Goal: Task Accomplishment & Management: Use online tool/utility

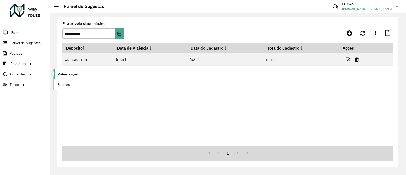
click at [67, 77] on link "Roteirização" at bounding box center [85, 74] width 62 height 10
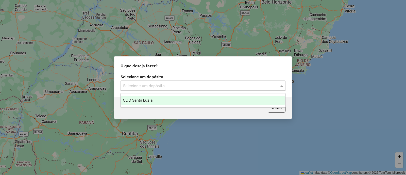
click at [138, 85] on input "text" at bounding box center [198, 86] width 150 height 6
click at [136, 104] on div "CDD Santa Luzia" at bounding box center [203, 100] width 165 height 9
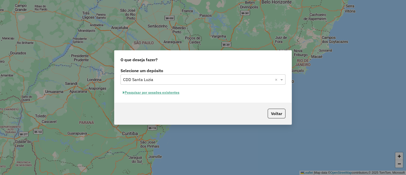
click at [162, 93] on button "Pesquisar por sessões existentes" at bounding box center [151, 93] width 61 height 8
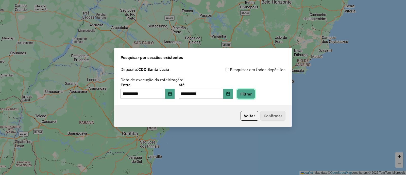
click at [255, 97] on button "Filtrar" at bounding box center [246, 94] width 18 height 10
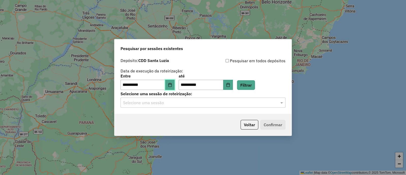
click at [172, 84] on icon "Choose Date" at bounding box center [170, 85] width 4 height 4
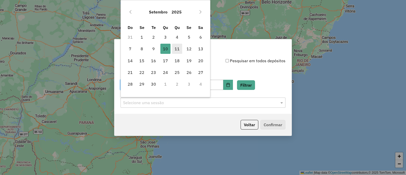
click at [172, 49] on span "11" at bounding box center [177, 49] width 10 height 10
type input "**********"
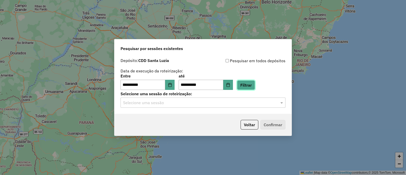
click at [255, 83] on button "Filtrar" at bounding box center [246, 85] width 18 height 10
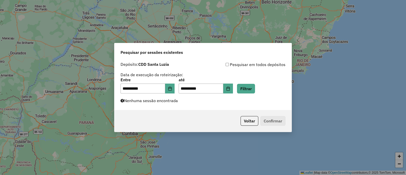
click at [169, 102] on label "Nenhuma sessão encontrada" at bounding box center [149, 100] width 57 height 6
